Goal: Communication & Community: Answer question/provide support

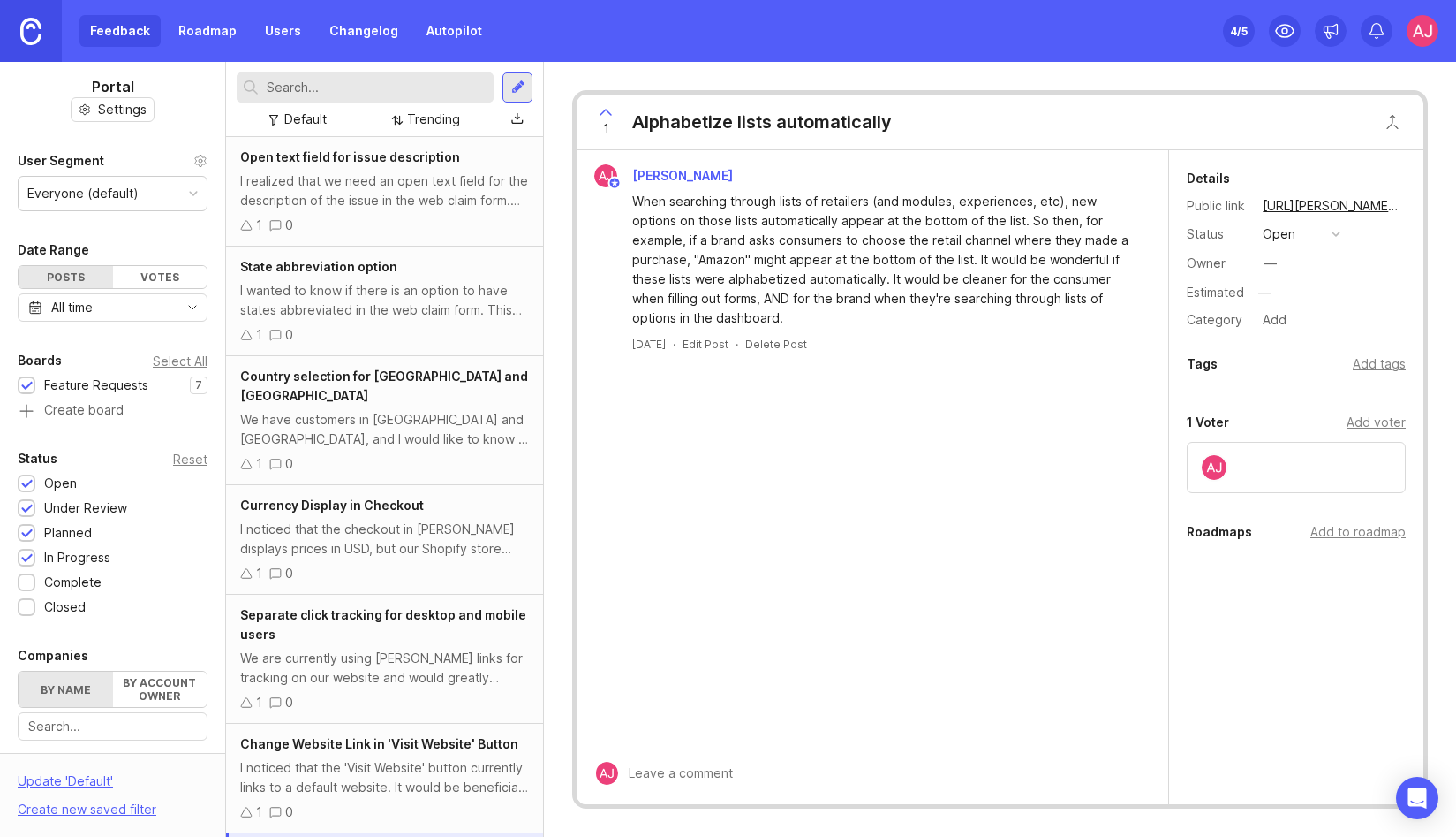
scroll to position [87, 0]
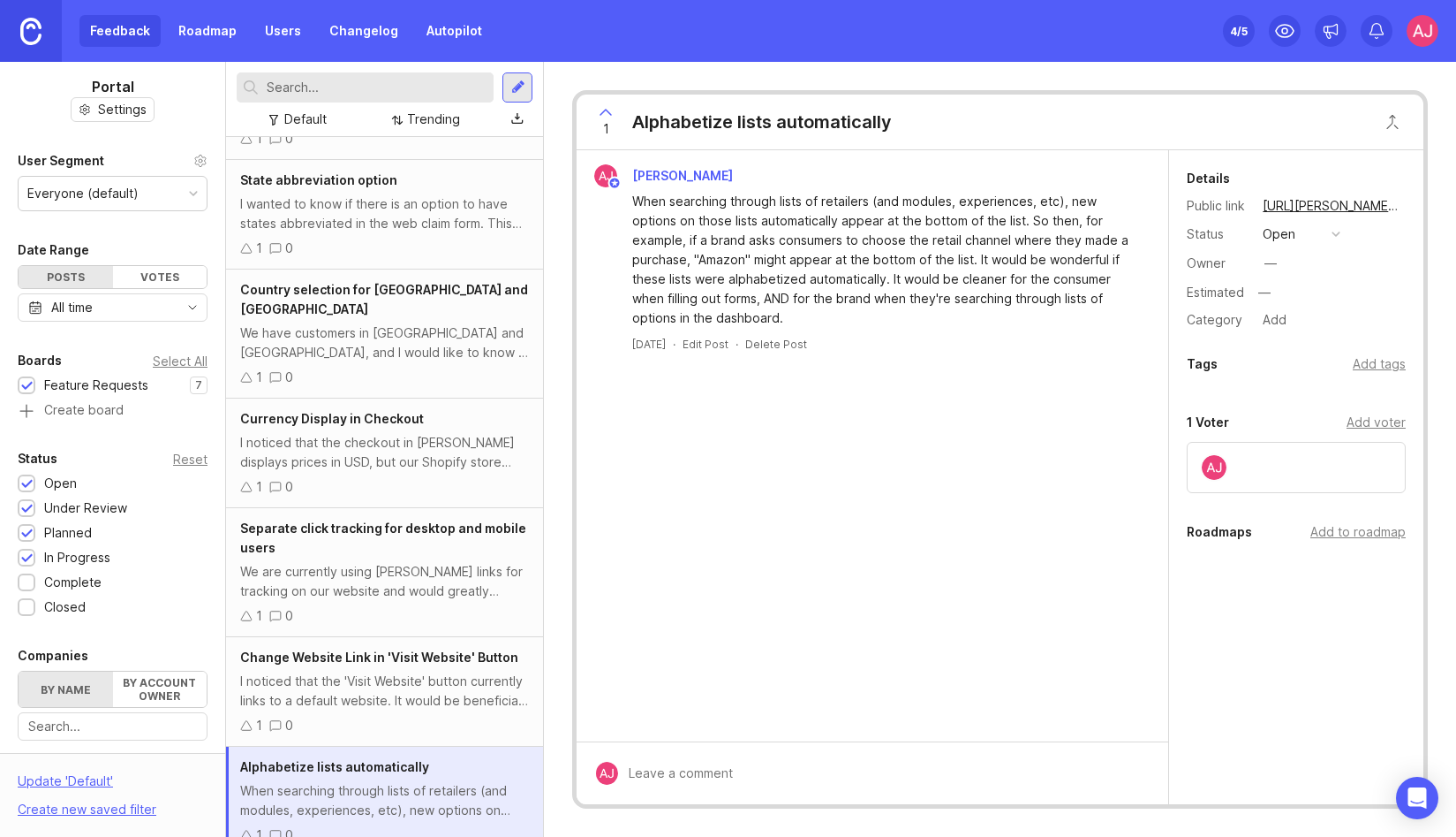
click at [444, 42] on link "Autopilot" at bounding box center [454, 31] width 77 height 32
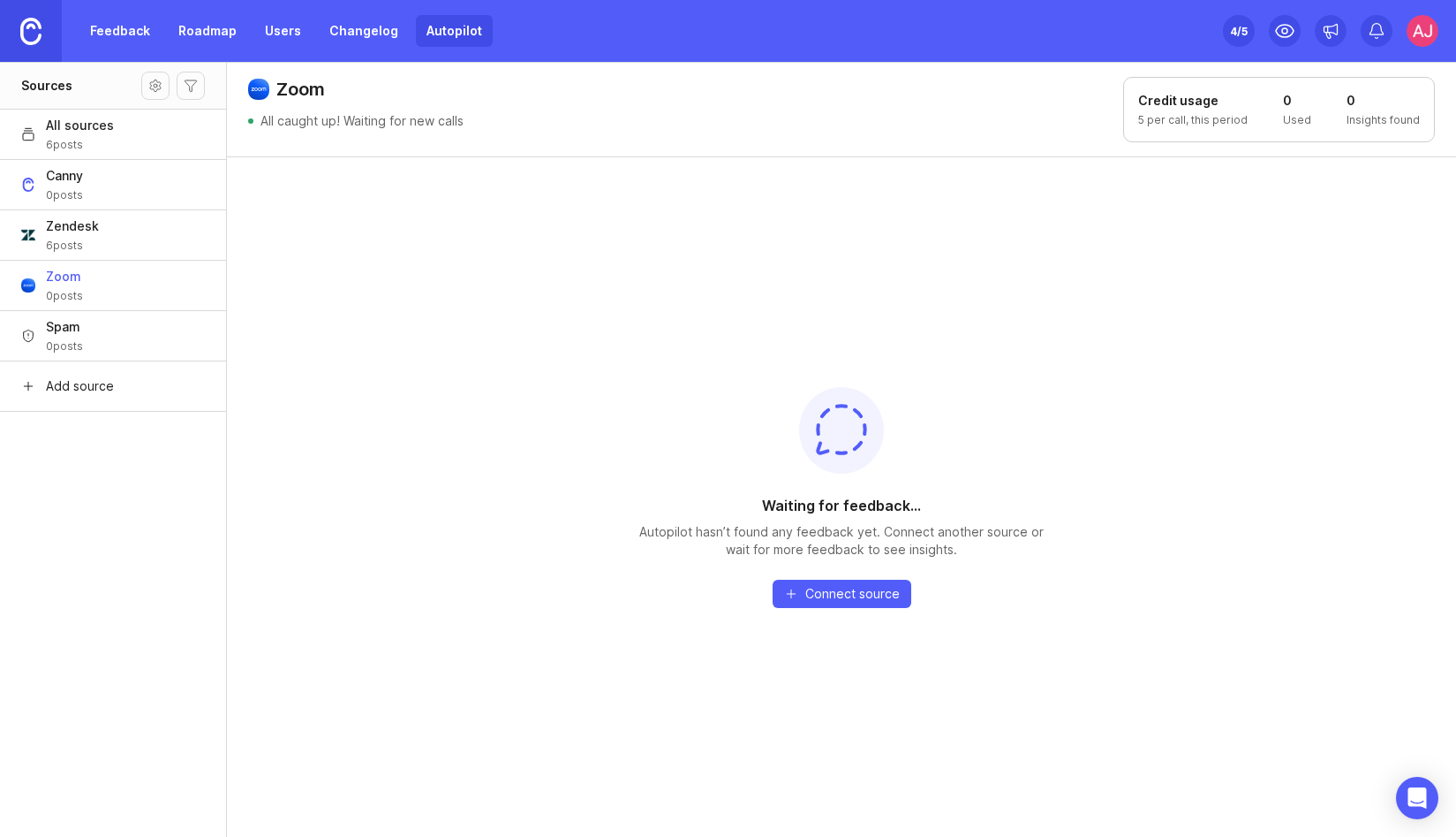
click at [113, 286] on button "Zoom 0 posts" at bounding box center [113, 285] width 226 height 50
click at [1409, 791] on icon "Open Intercom Messenger" at bounding box center [1417, 797] width 23 height 23
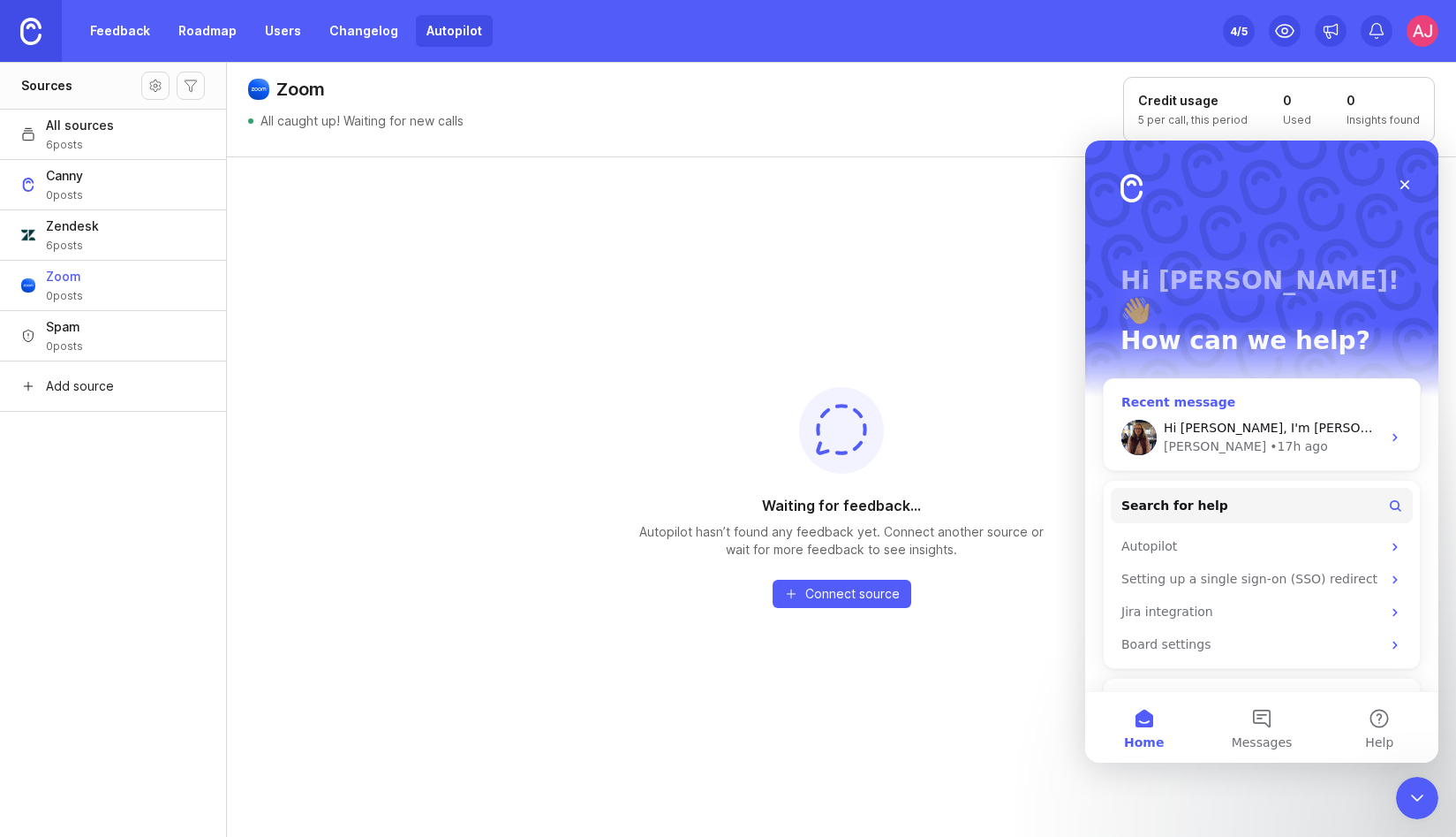
click at [1270, 437] on div "• 17h ago" at bounding box center [1298, 446] width 58 height 19
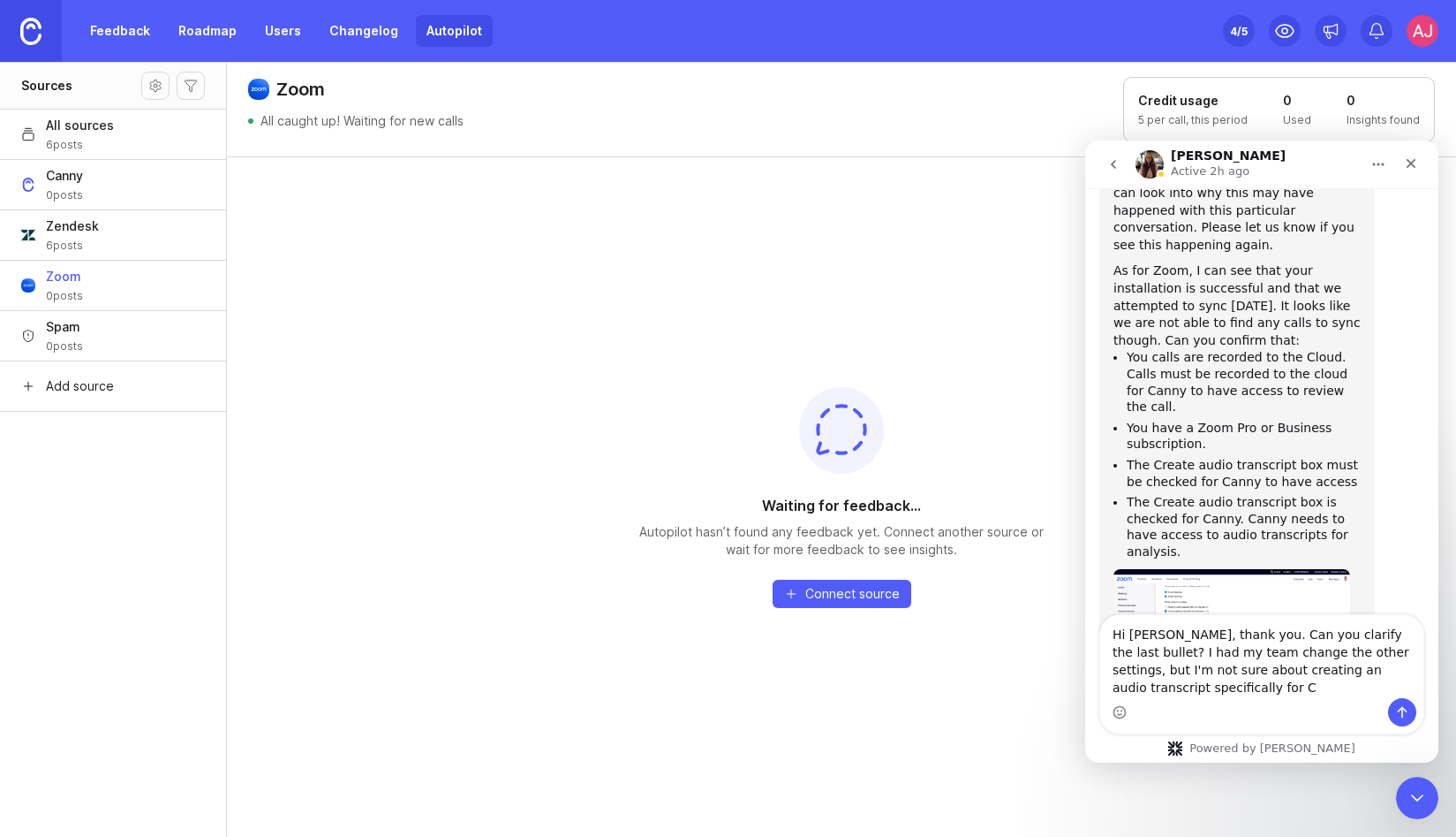
scroll to position [2533, 0]
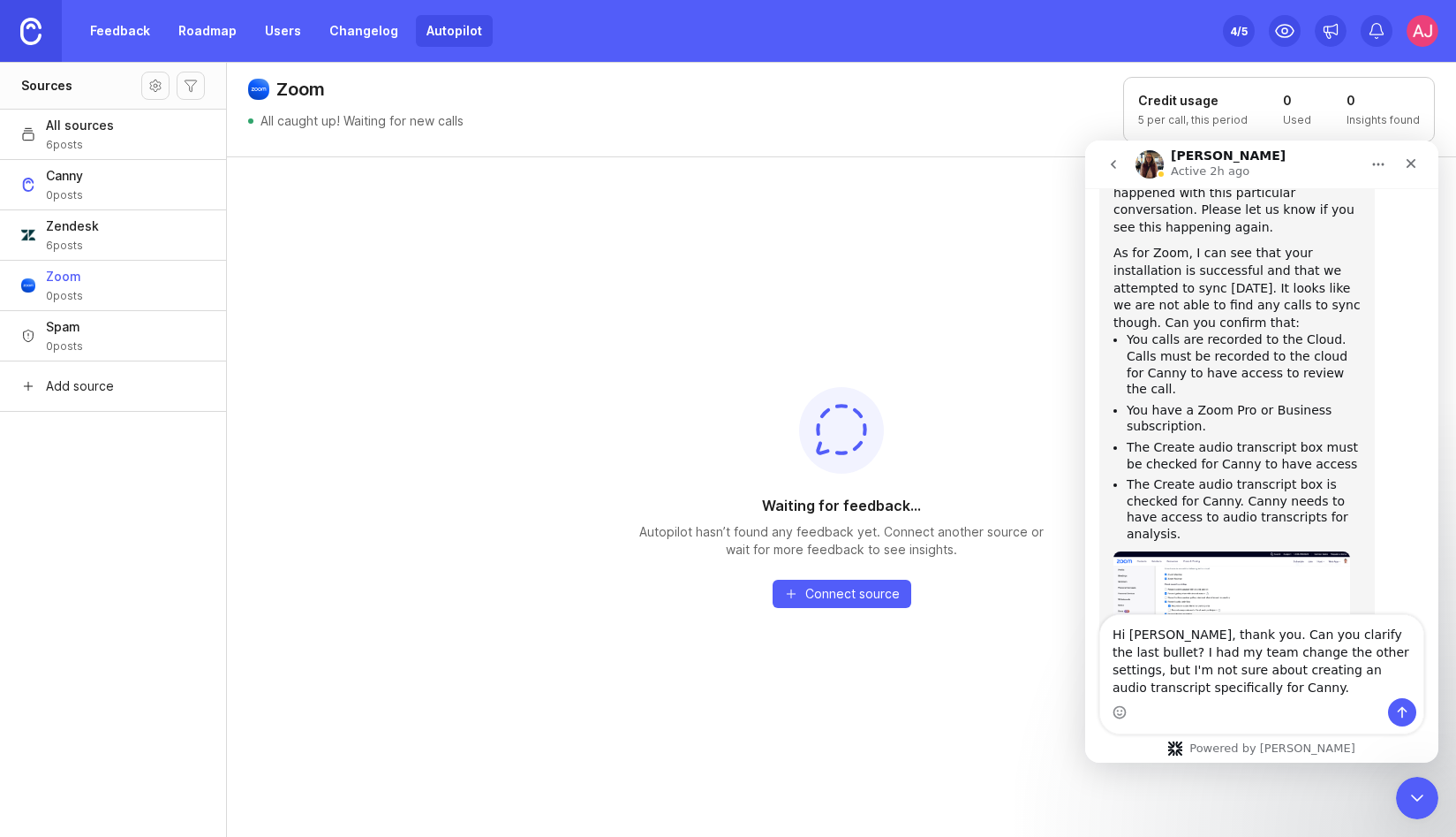
type textarea "Hi [PERSON_NAME], thank you. Can you clarify the last bullet? I had my team cha…"
click at [1250, 551] on img "Sara says…" at bounding box center [1232, 619] width 236 height 135
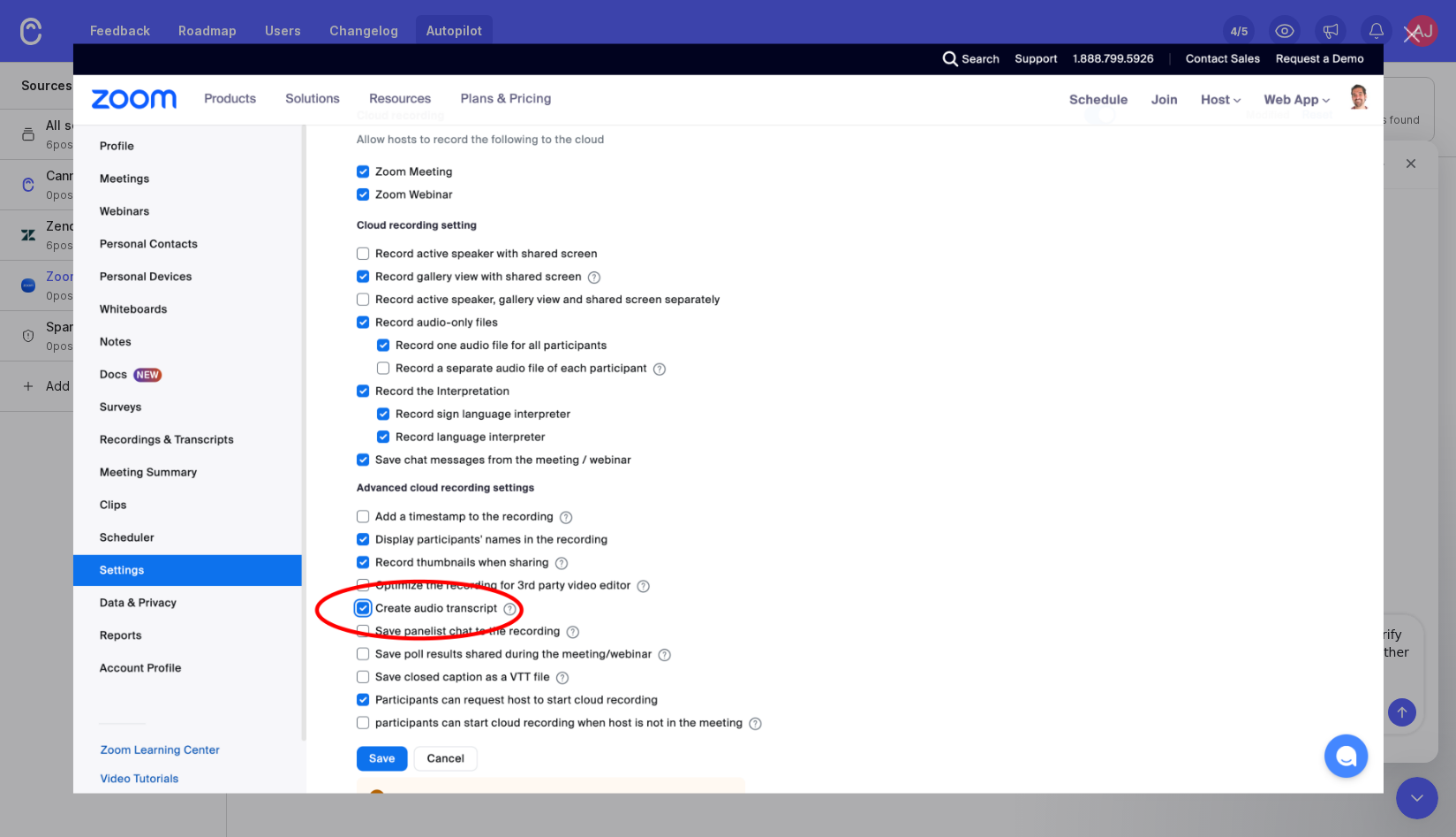
click at [1414, 38] on div "Close" at bounding box center [1413, 35] width 17 height 17
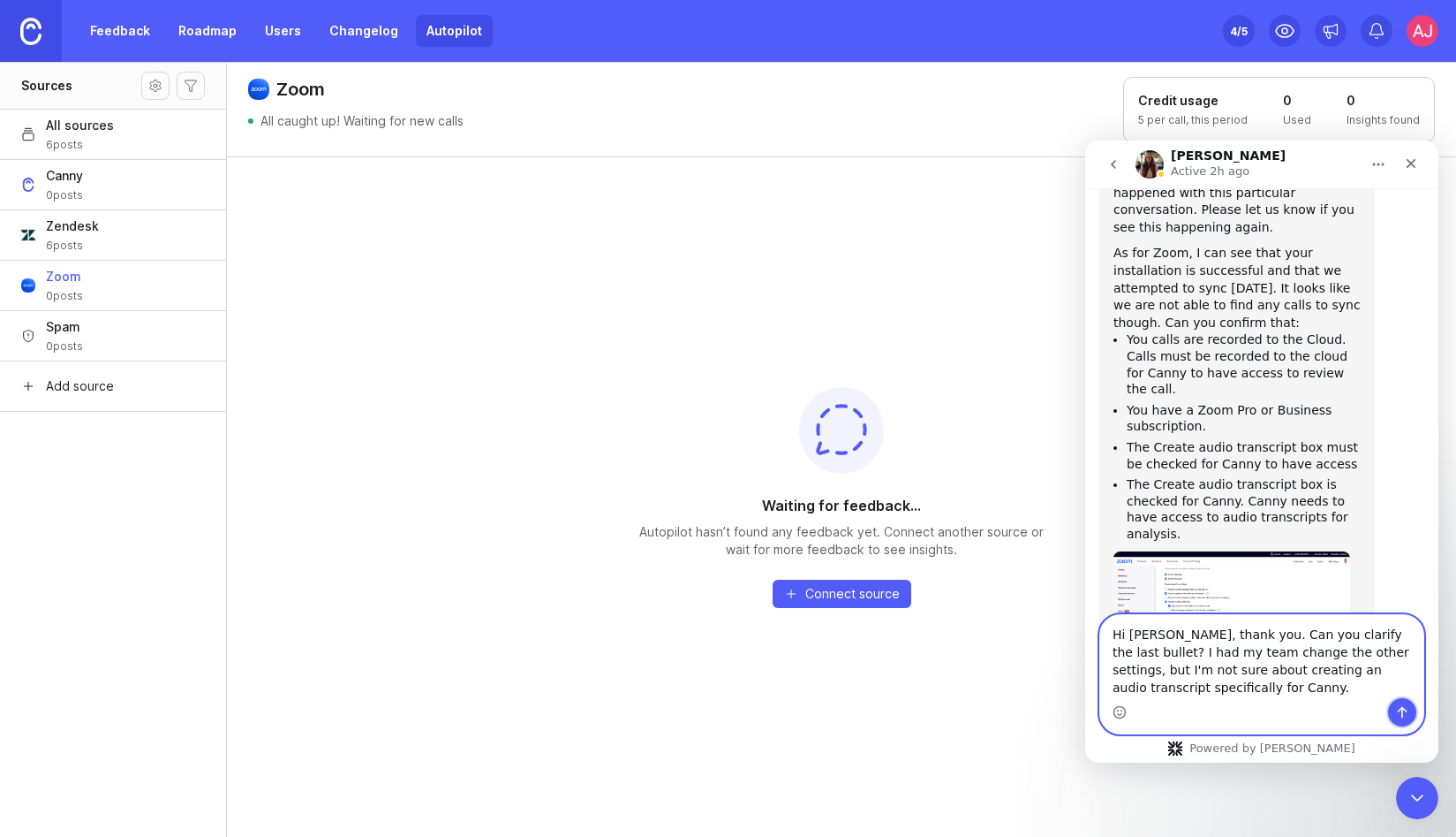
click at [1393, 715] on button "Send a message…" at bounding box center [1402, 712] width 28 height 28
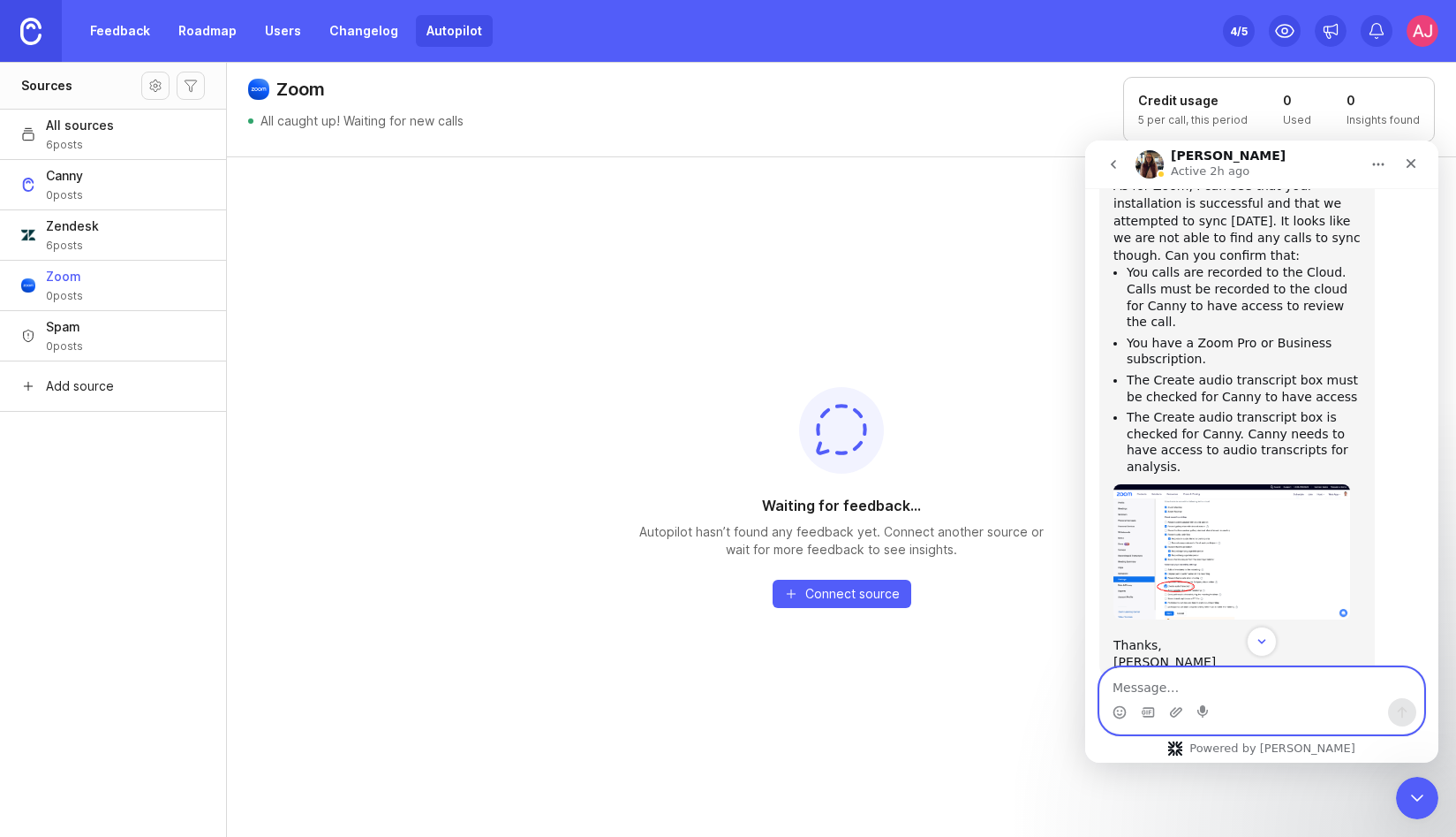
scroll to position [2608, 0]
